Goal: Information Seeking & Learning: Learn about a topic

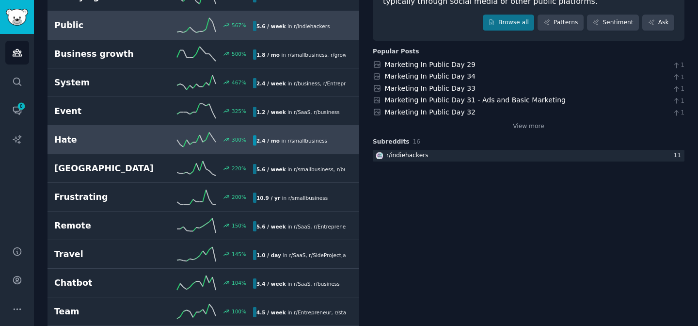
scroll to position [147, 0]
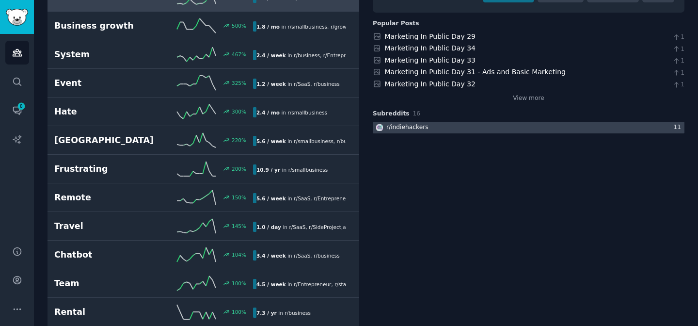
click at [427, 127] on div at bounding box center [529, 128] width 312 height 12
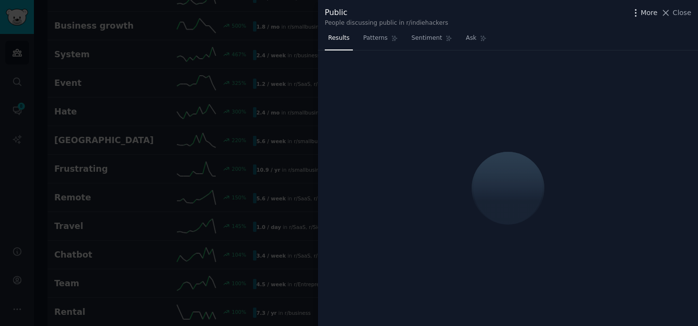
click at [657, 9] on span "More" at bounding box center [649, 13] width 17 height 10
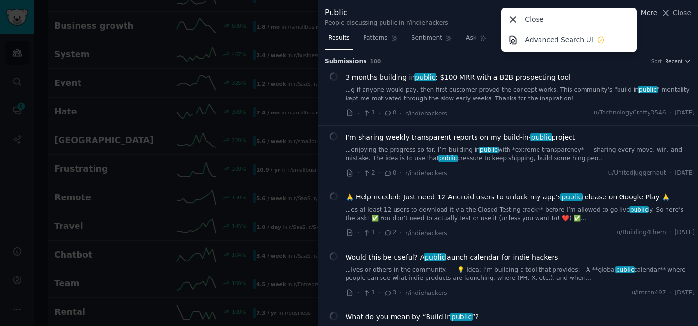
click at [644, 12] on span "More" at bounding box center [649, 13] width 17 height 10
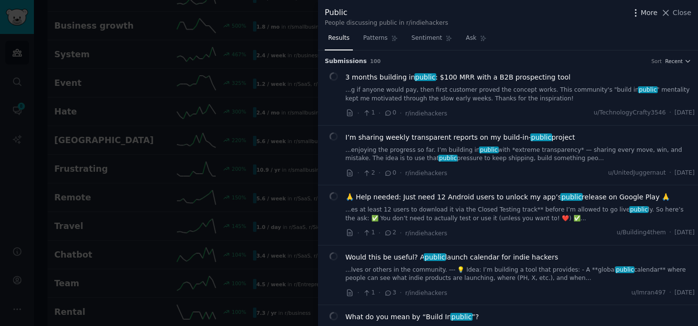
click at [644, 12] on span "More" at bounding box center [649, 13] width 17 height 10
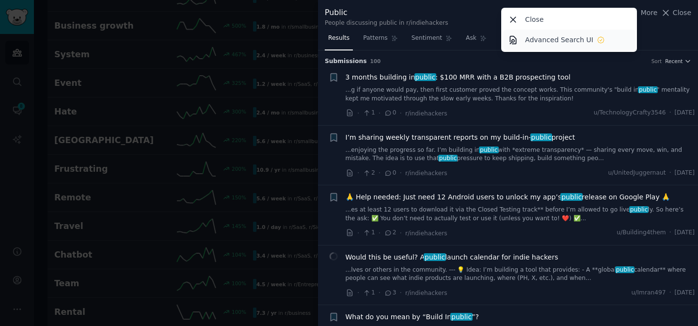
click at [620, 36] on link "Advanced Search UI" at bounding box center [569, 40] width 132 height 20
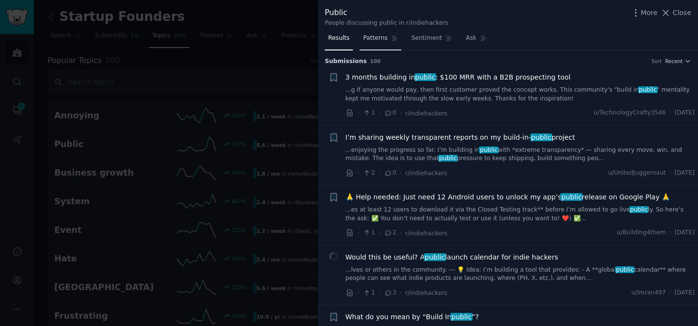
click at [377, 46] on link "Patterns" at bounding box center [380, 41] width 41 height 20
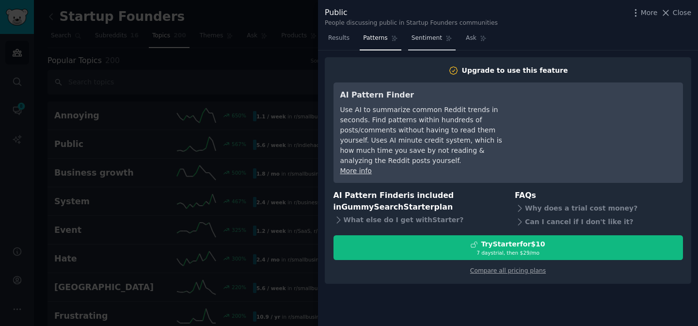
click at [435, 42] on span "Sentiment" at bounding box center [427, 38] width 31 height 9
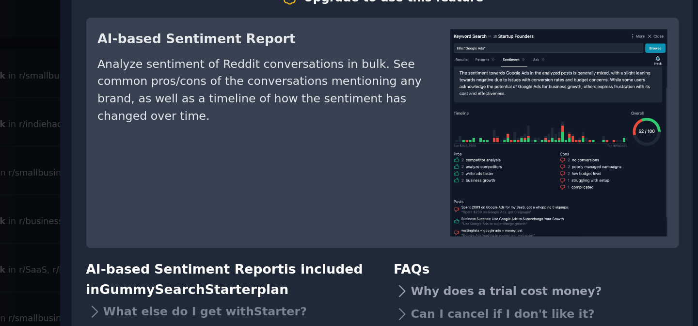
click at [538, 243] on div "Why does a trial cost money?" at bounding box center [599, 244] width 168 height 14
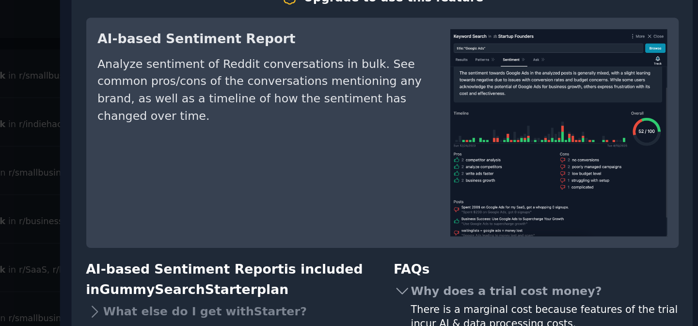
scroll to position [17, 0]
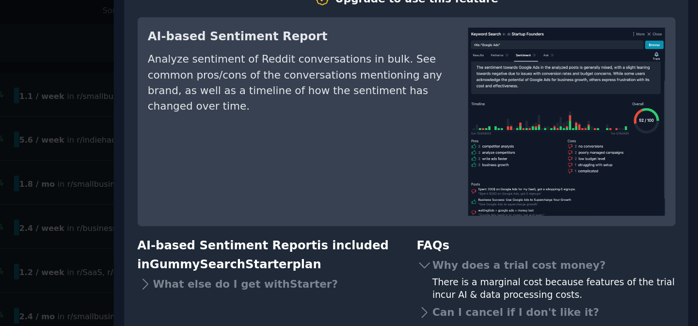
click at [492, 132] on div "AI-based Sentiment Report Analyze sentiment of Reddit conversations in bulk. Se…" at bounding box center [437, 133] width 194 height 122
click at [491, 132] on div "AI-based Sentiment Report Analyze sentiment of Reddit conversations in bulk. Se…" at bounding box center [437, 133] width 194 height 122
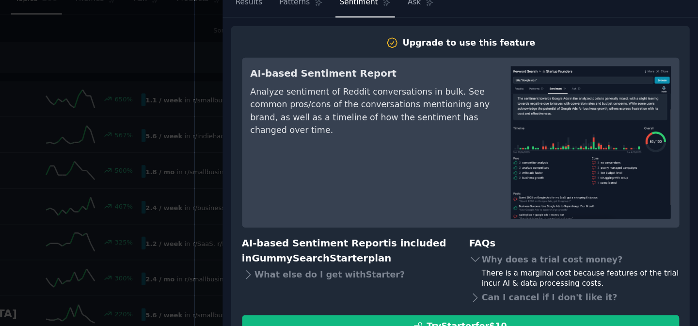
scroll to position [0, 0]
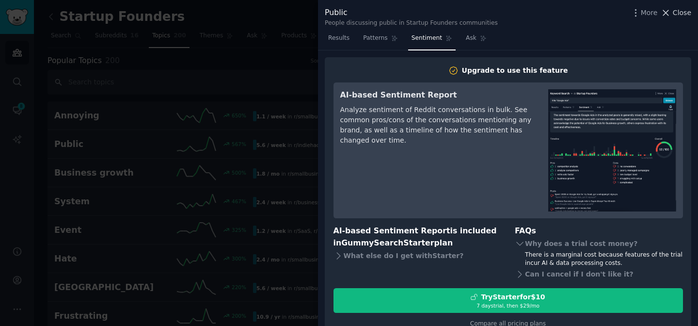
click at [684, 15] on span "Close" at bounding box center [682, 13] width 18 height 10
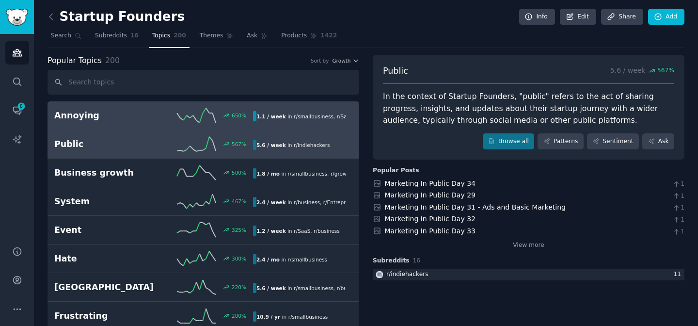
click at [245, 117] on div "650 %" at bounding box center [203, 115] width 99 height 15
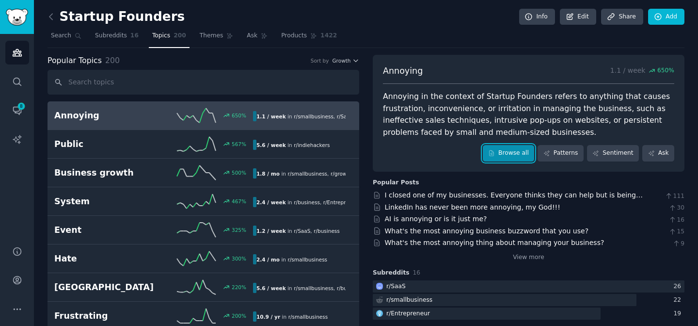
click at [510, 159] on link "Browse all" at bounding box center [509, 153] width 52 height 16
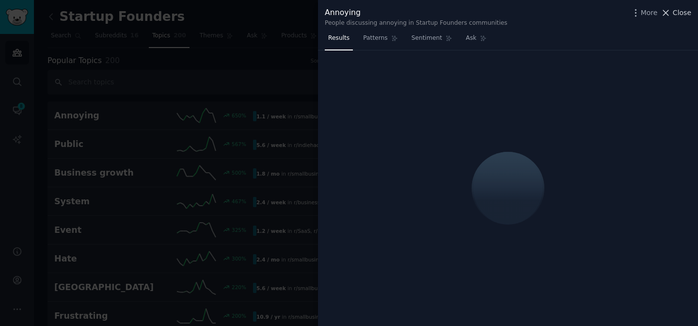
click at [670, 15] on icon at bounding box center [666, 13] width 10 height 10
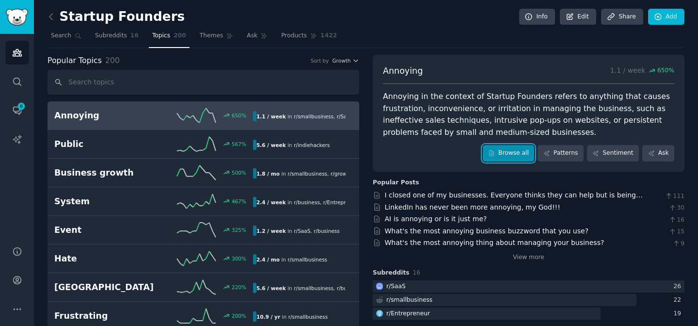
click at [512, 160] on link "Browse all" at bounding box center [509, 153] width 52 height 16
